Goal: Information Seeking & Learning: Compare options

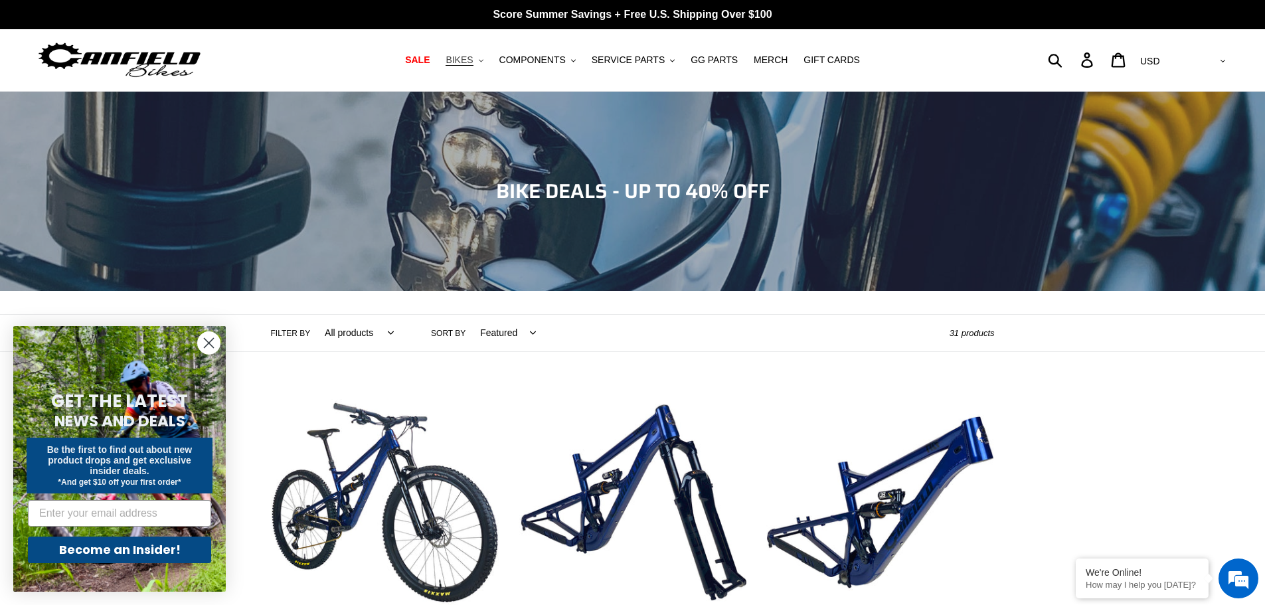
click at [486, 64] on button "BIKES .cls-1{fill:#231f20}" at bounding box center [464, 60] width 50 height 18
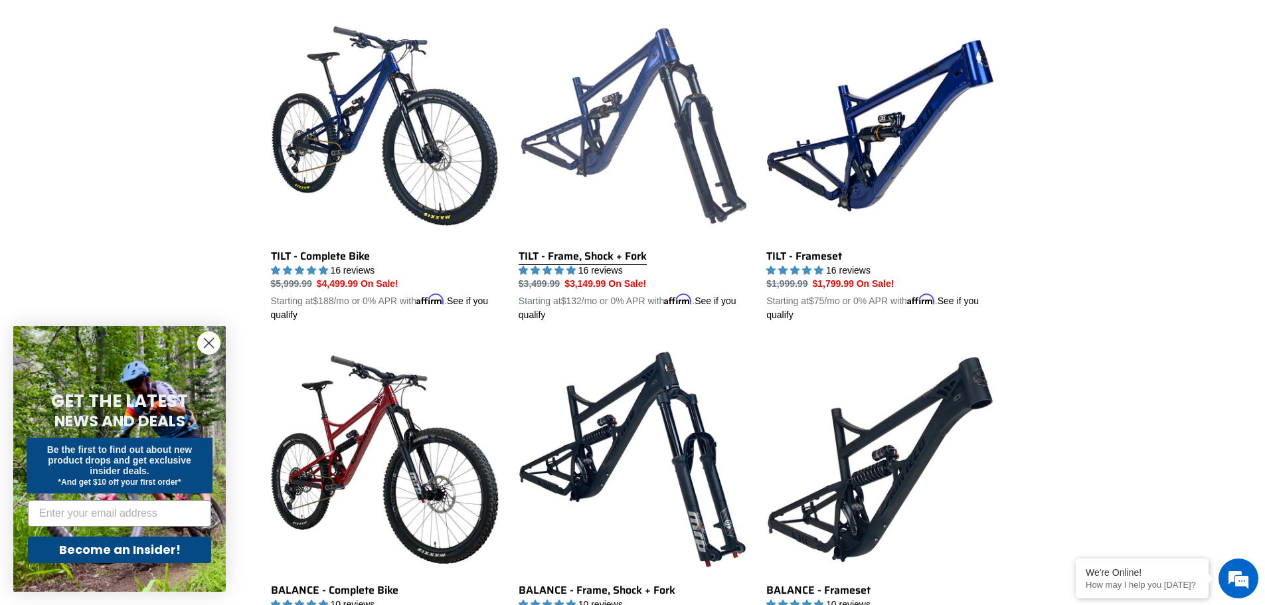
scroll to position [354, 0]
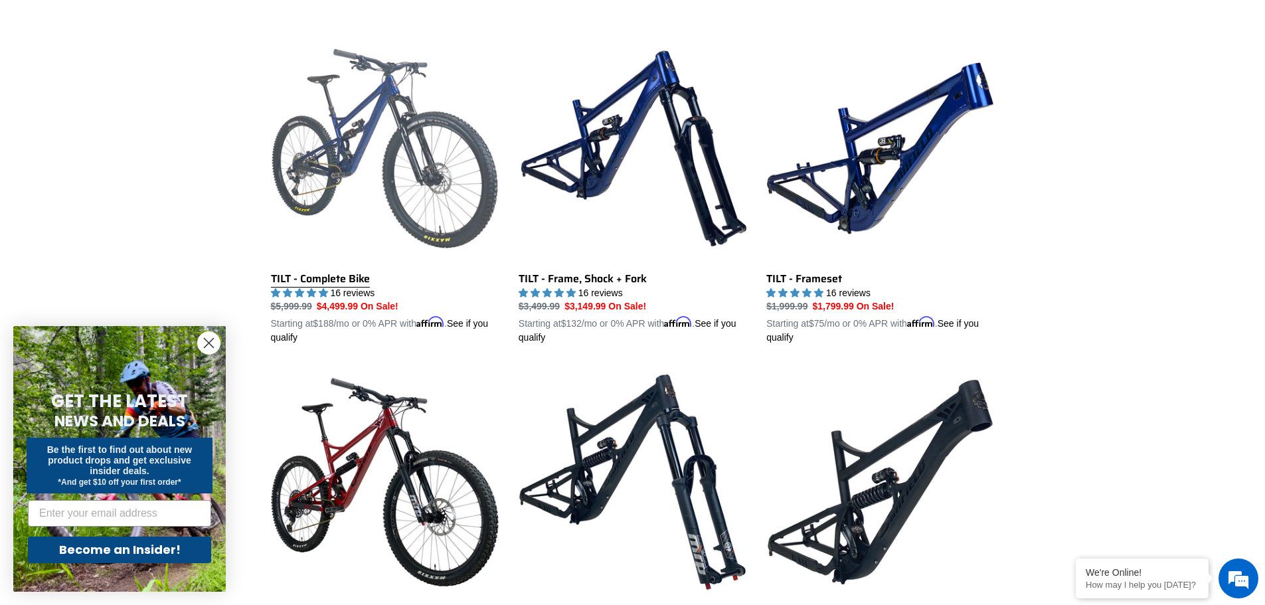
click at [356, 277] on link "TILT - Complete Bike" at bounding box center [385, 190] width 228 height 311
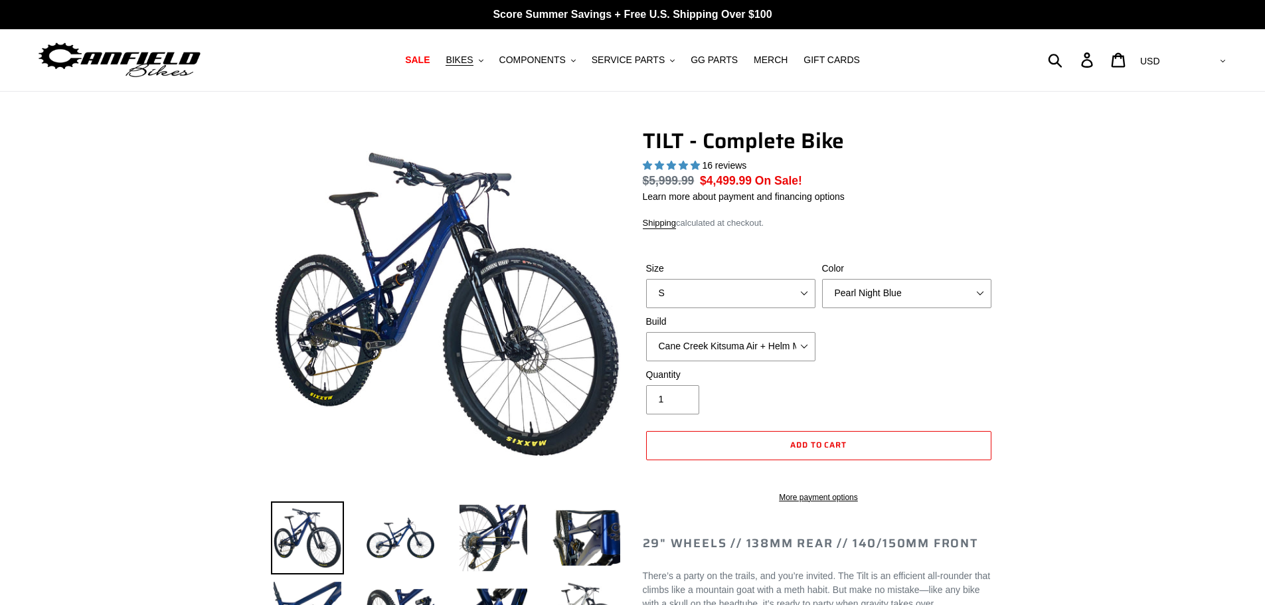
select select "highest-rating"
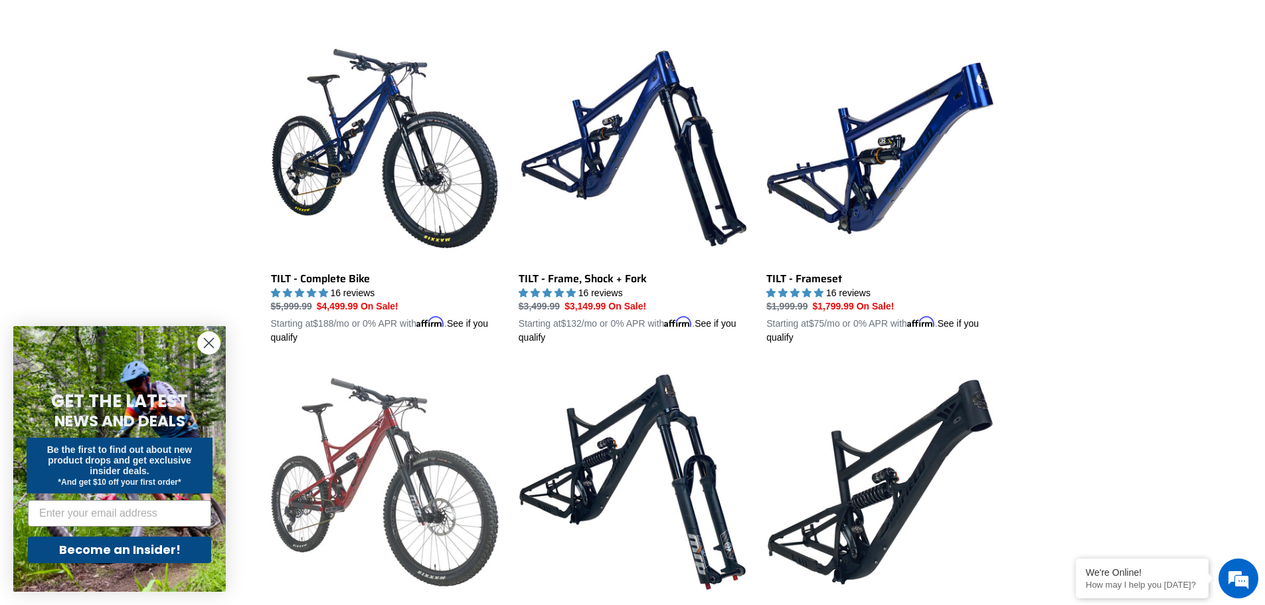
click at [419, 494] on link "BALANCE - Complete Bike" at bounding box center [385, 523] width 228 height 311
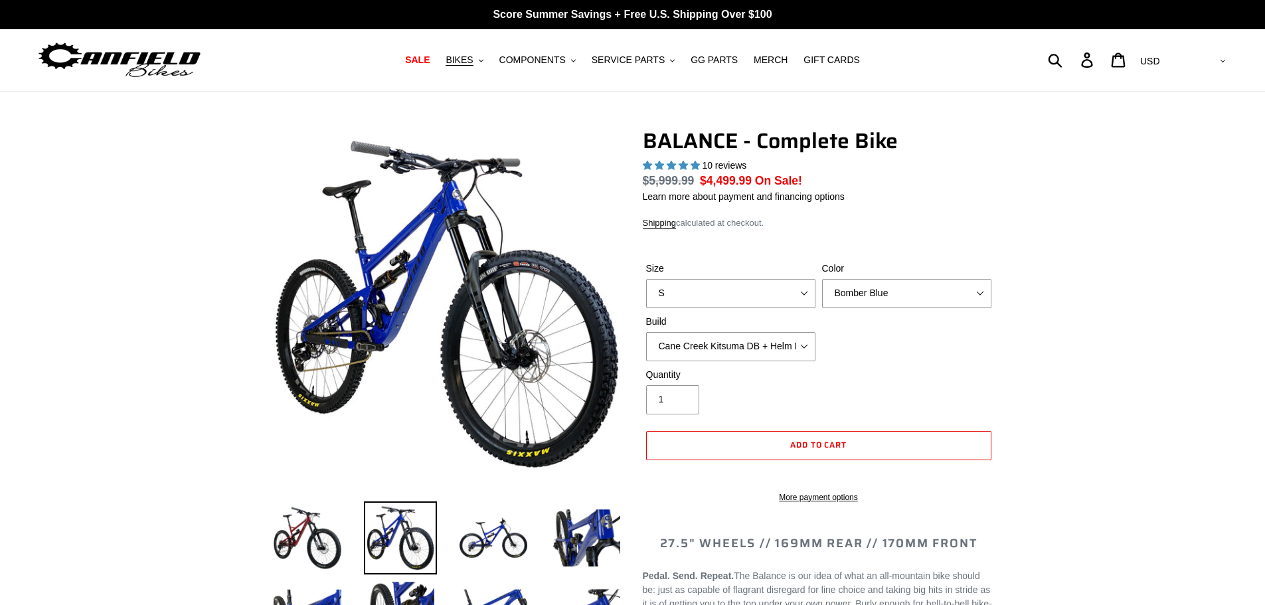
select select "highest-rating"
